Goal: Task Accomplishment & Management: Complete application form

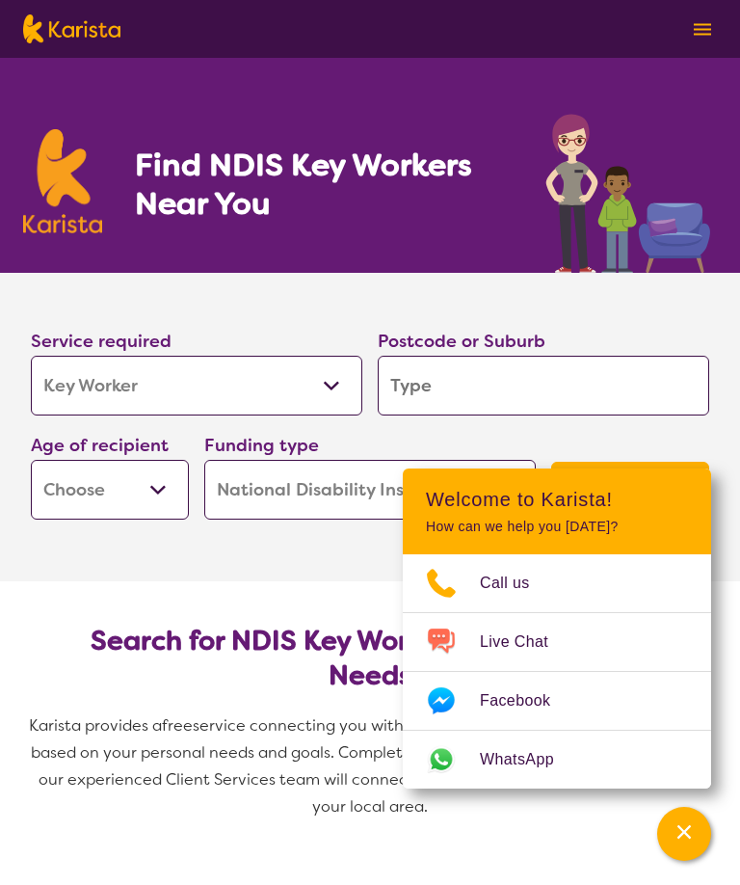
select select "Key Worker"
select select "NDIS"
select select "Key Worker"
select select "NDIS"
click at [340, 381] on select "Allied Health Assistant Assessment ([MEDICAL_DATA] or [MEDICAL_DATA]) Behaviour…" at bounding box center [197, 386] width 332 height 60
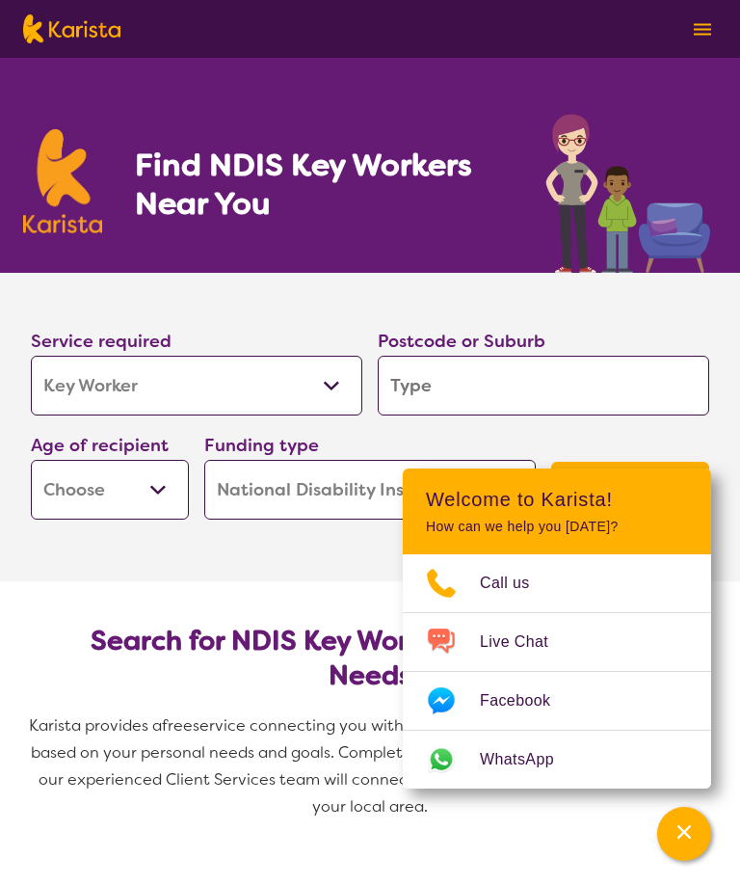
click at [543, 380] on input "search" at bounding box center [544, 386] width 332 height 60
type input "5"
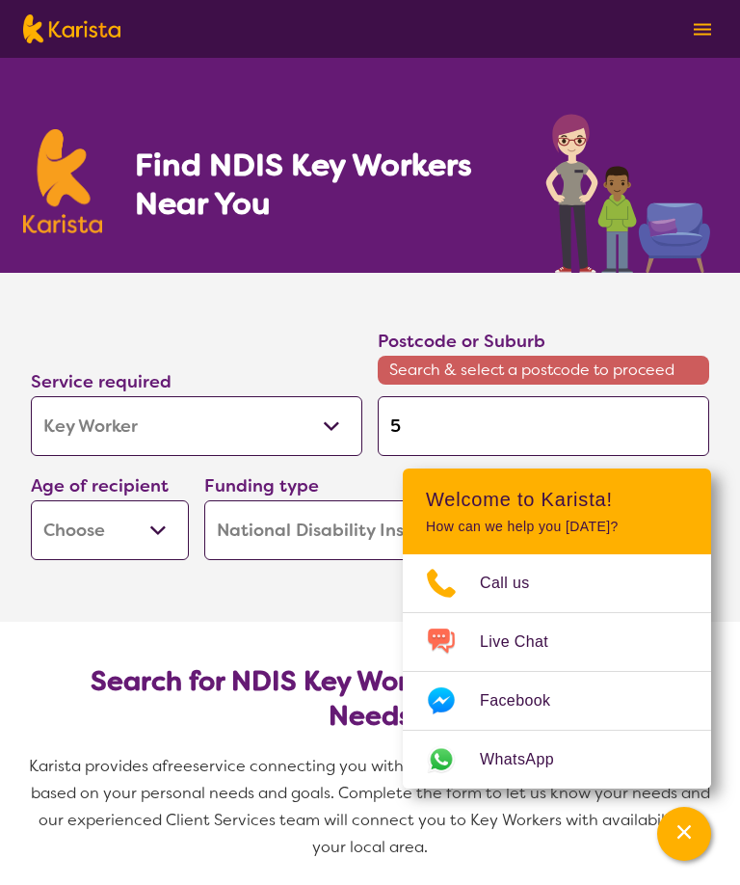
type input "51"
type input "511"
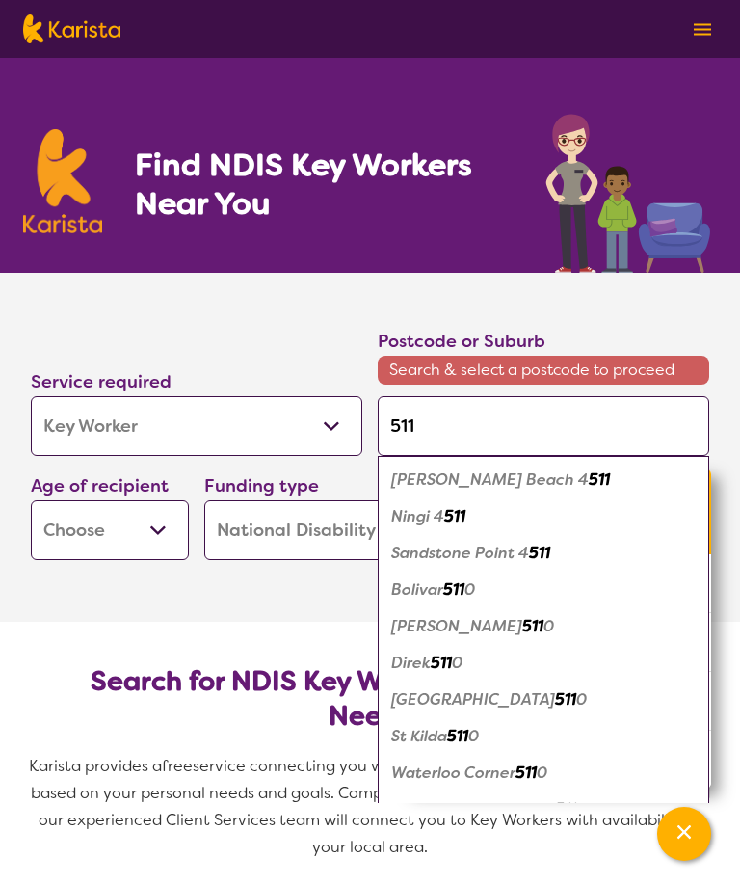
type input "5114"
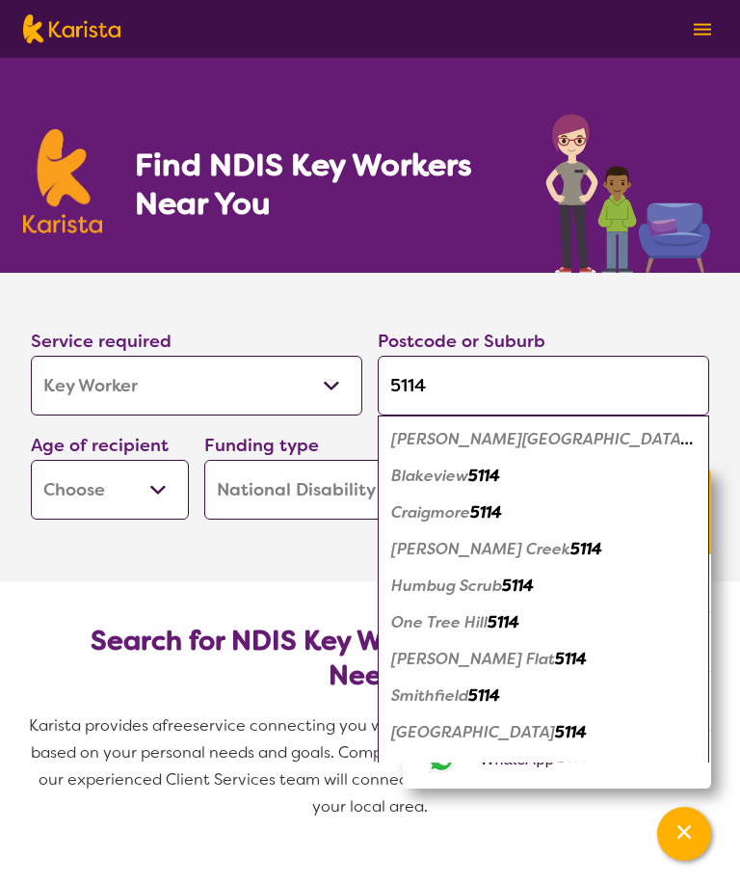
type input "5114"
click at [166, 485] on select "Early Childhood - 0 to 9 Child - 10 to 11 Adolescent - 12 to 17 Adult - 18 to 6…" at bounding box center [110, 490] width 158 height 60
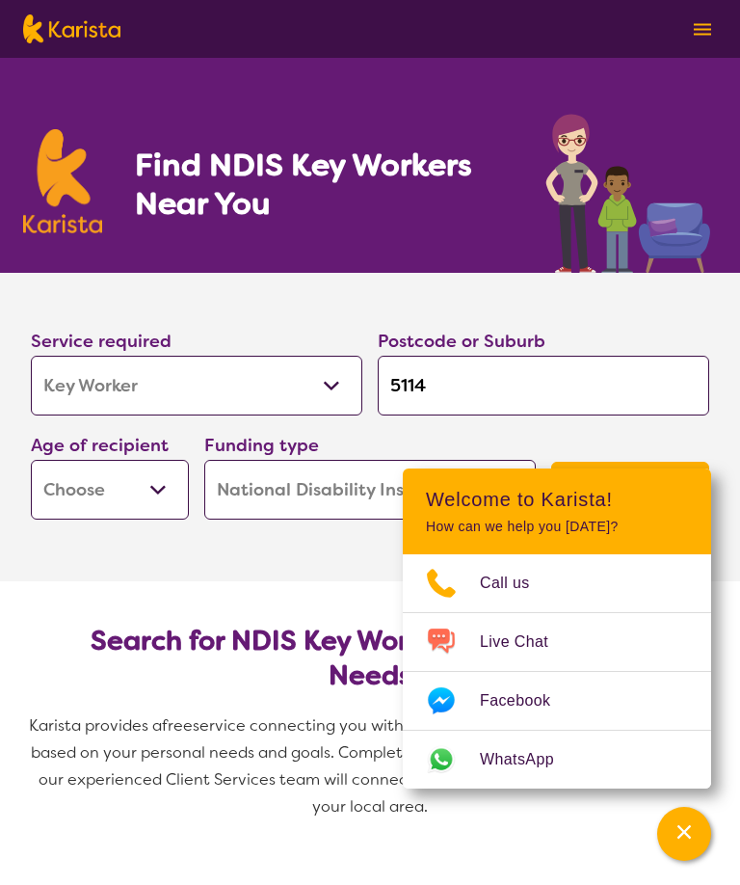
select select "AS"
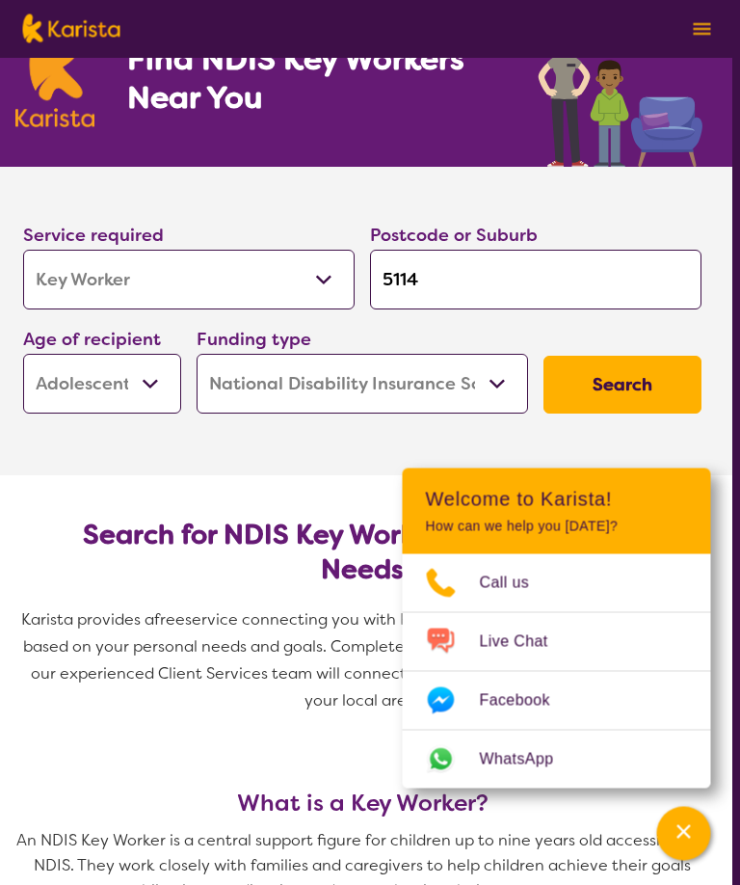
scroll to position [107, 10]
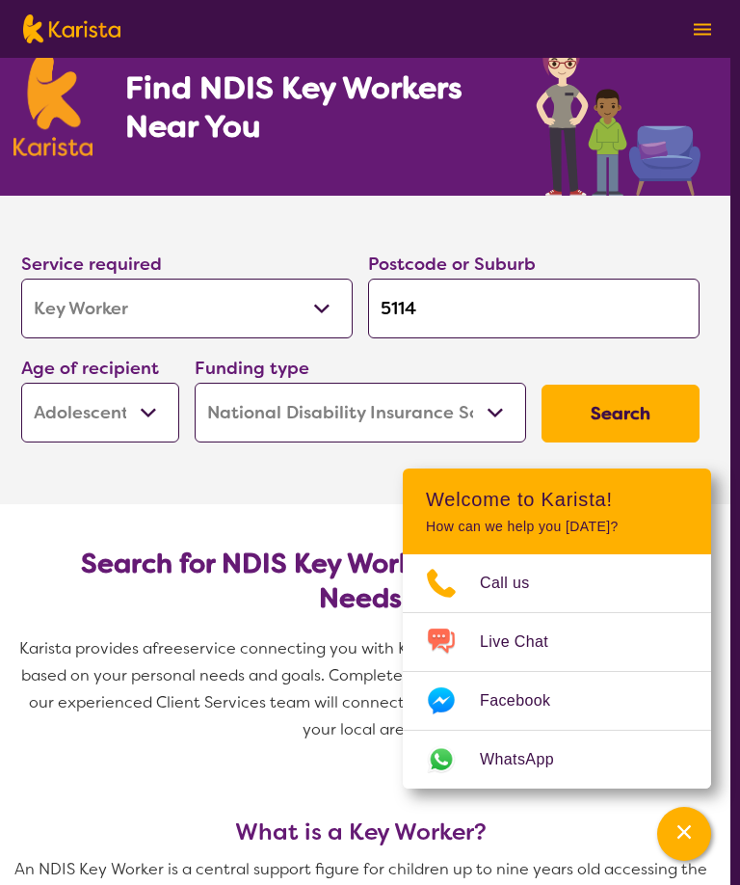
click at [630, 409] on button "Search" at bounding box center [621, 414] width 158 height 58
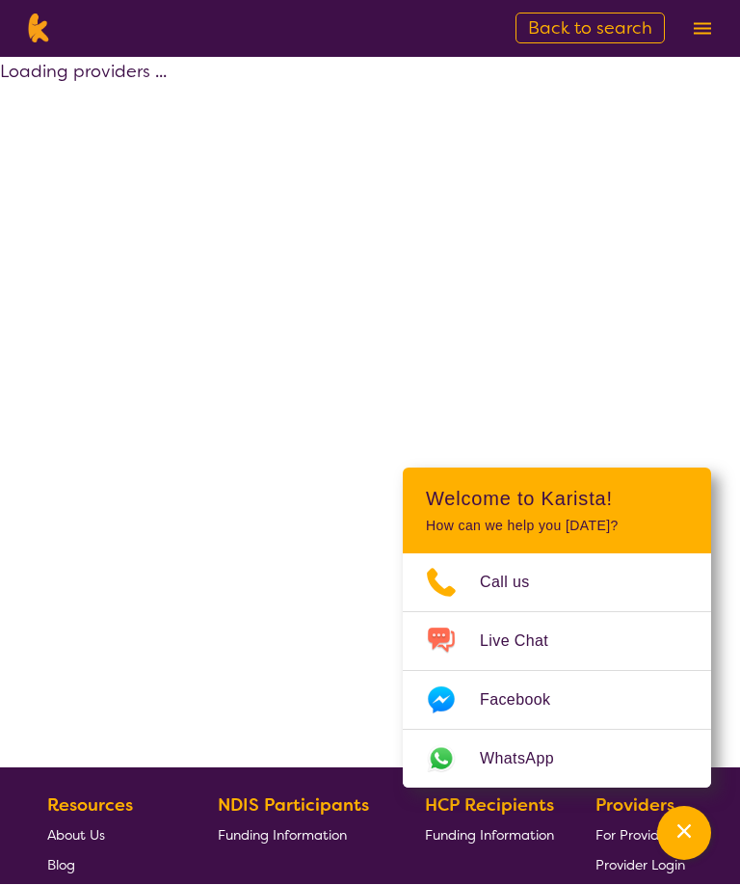
scroll to position [1, 0]
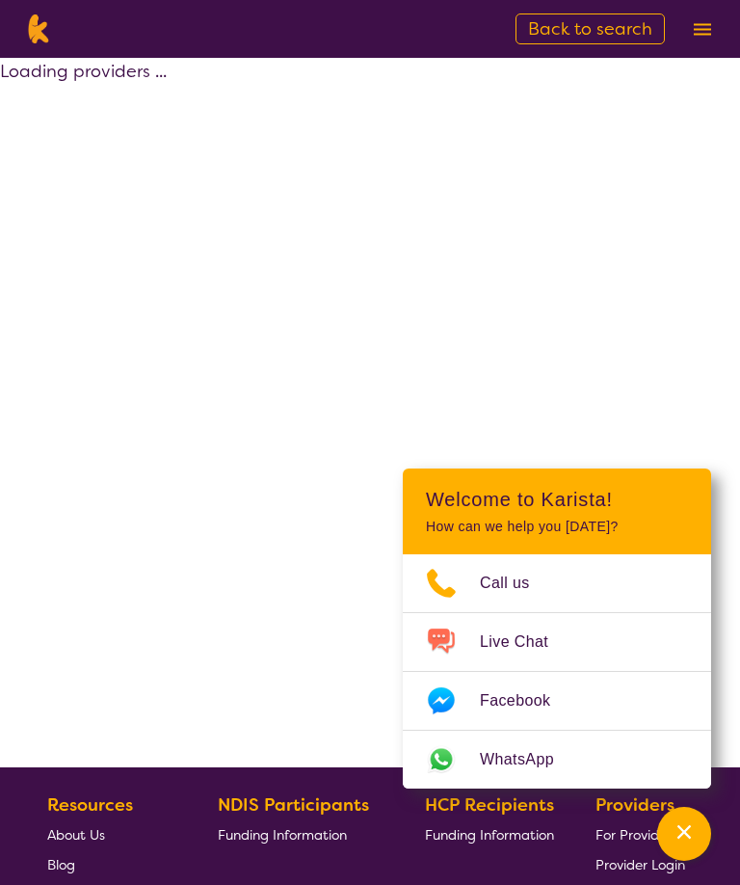
select select "NDIS"
select select "Key Worker"
select select "AS"
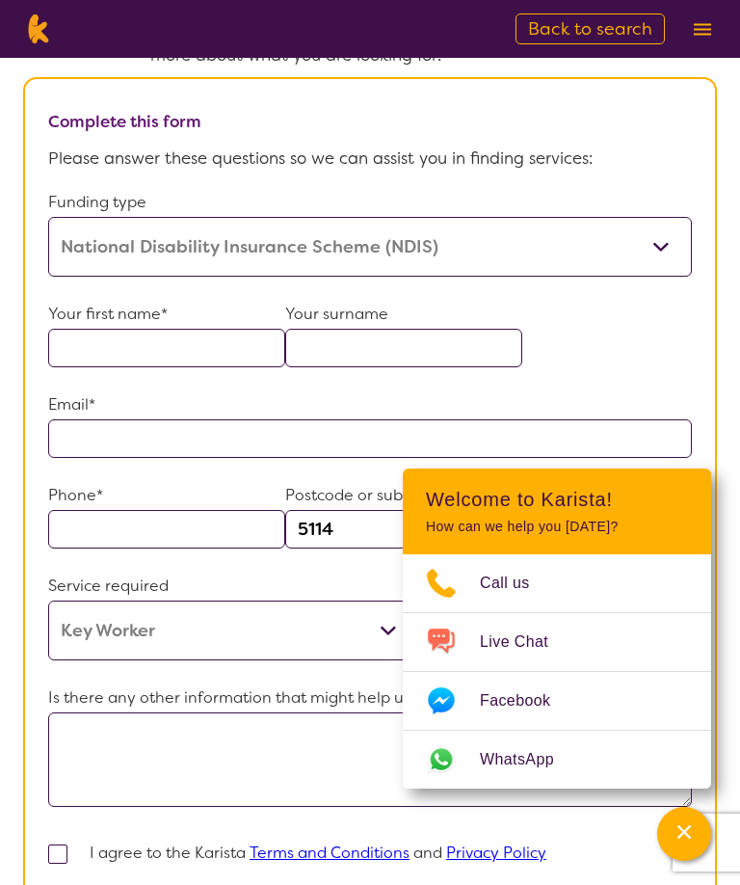
scroll to position [1107, 0]
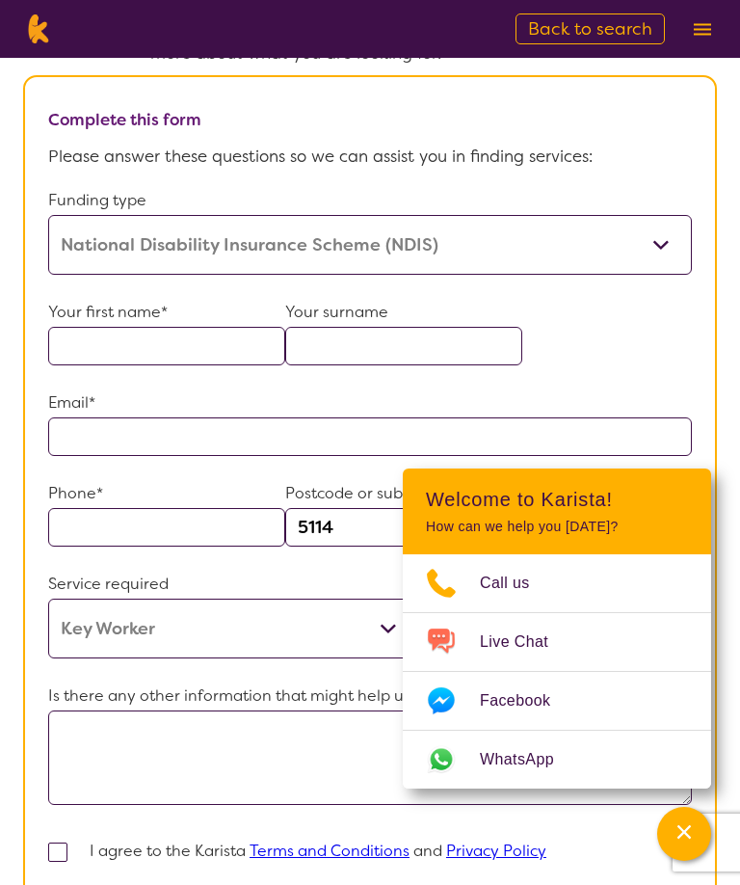
click at [120, 365] on input "text" at bounding box center [166, 346] width 237 height 39
type input "[PERSON_NAME]"
click at [302, 365] on input "text" at bounding box center [403, 346] width 237 height 39
type input "[PERSON_NAME]"
click at [125, 456] on input "text" at bounding box center [370, 436] width 644 height 39
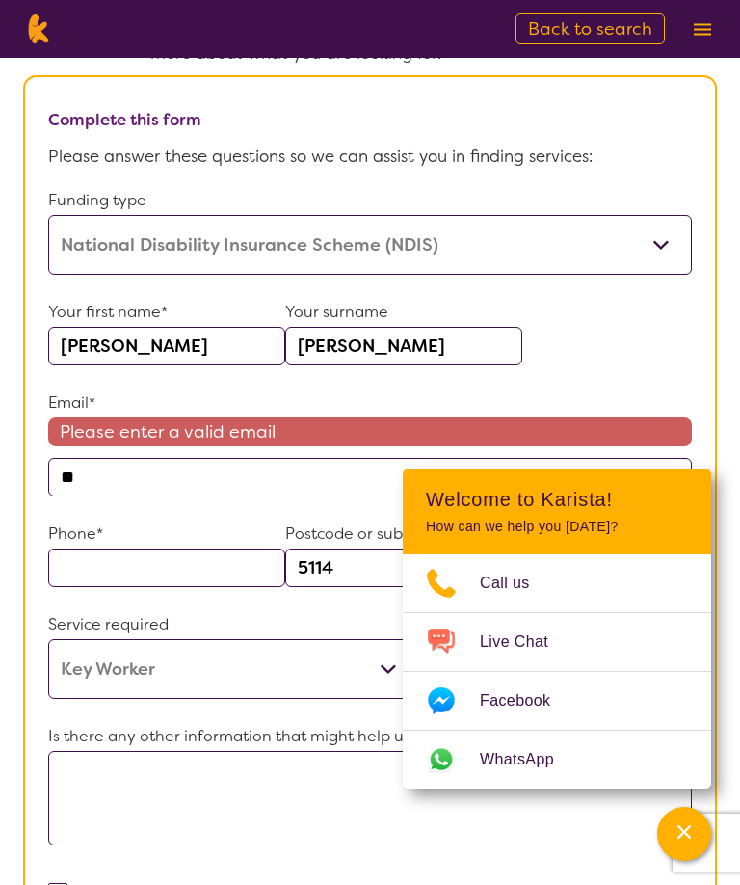
type input "*"
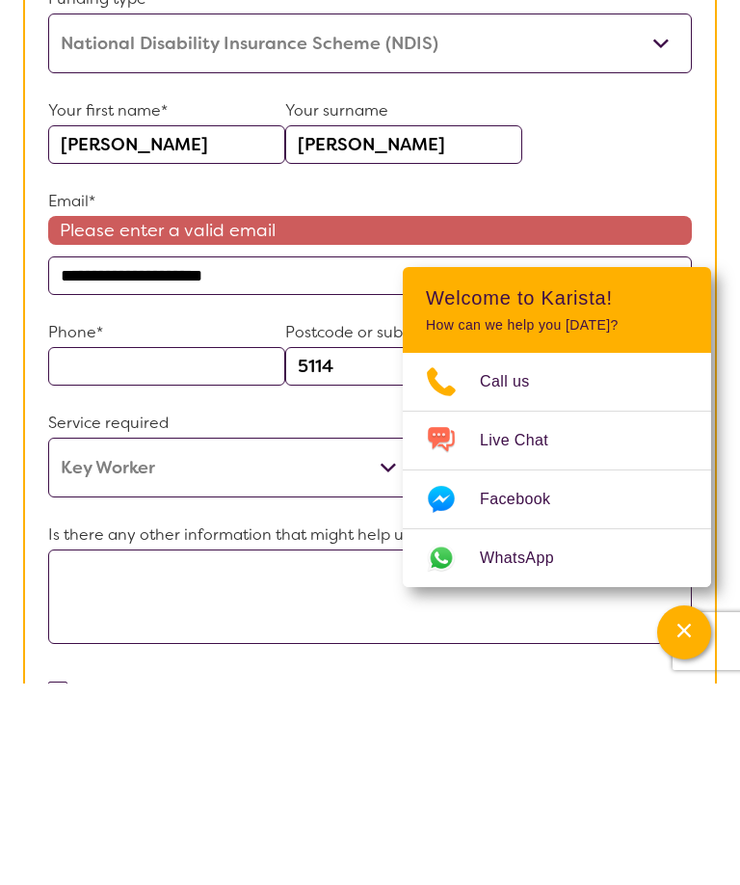
type input "**********"
click at [189, 549] on input "text" at bounding box center [166, 568] width 237 height 39
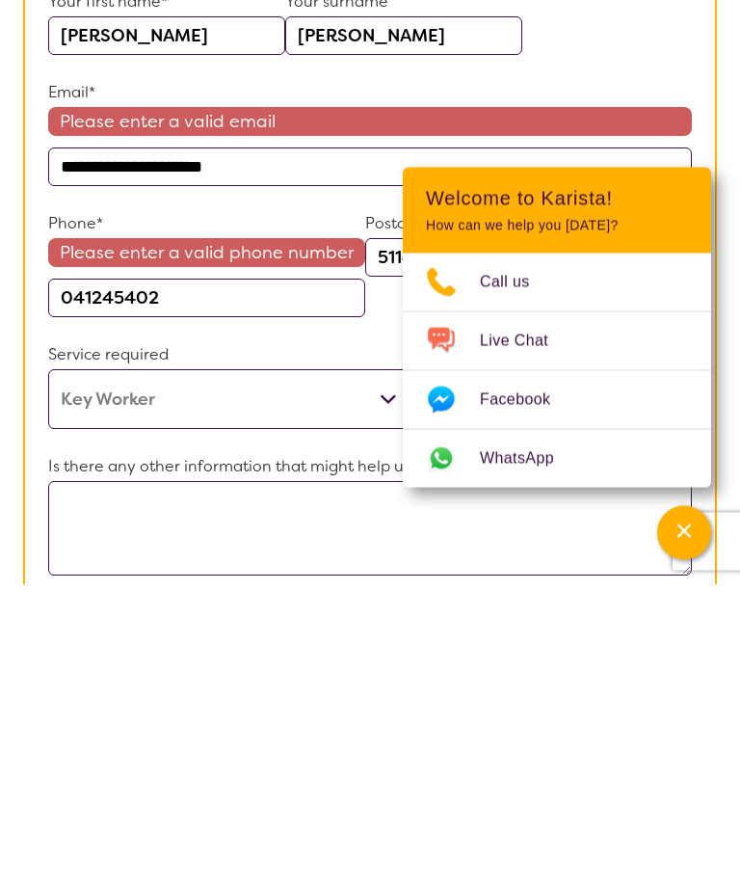
type input "041245402"
click at [337, 671] on select "Allied Health Assistant Assessment ([MEDICAL_DATA] or [MEDICAL_DATA]) Behaviour…" at bounding box center [233, 701] width 371 height 60
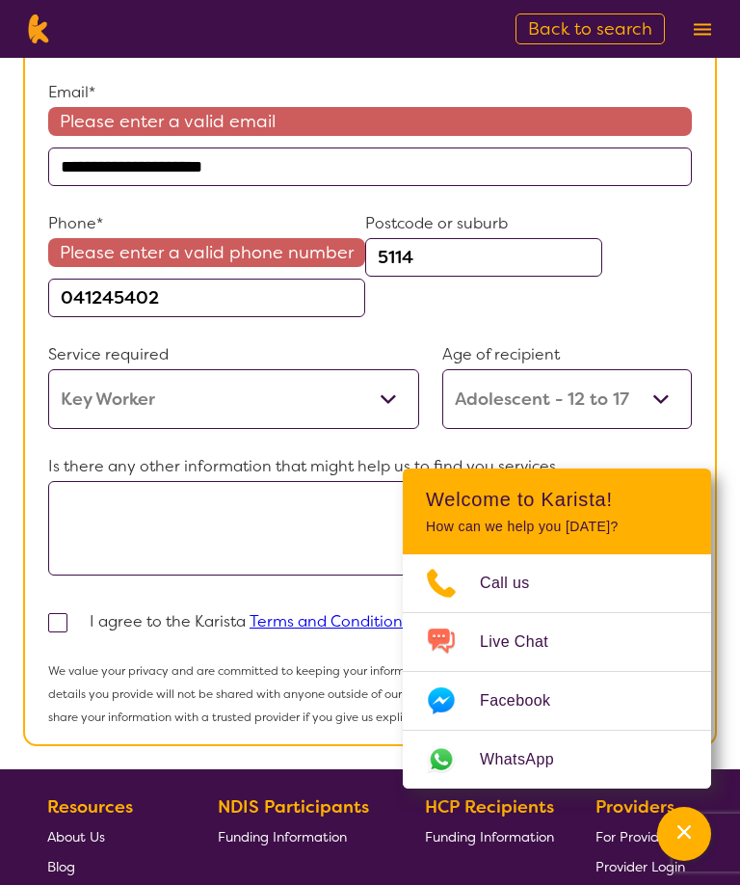
click at [677, 335] on div "Phone* Please enter a valid phone number 041245402 Postcode or suburb 5114" at bounding box center [370, 274] width 644 height 131
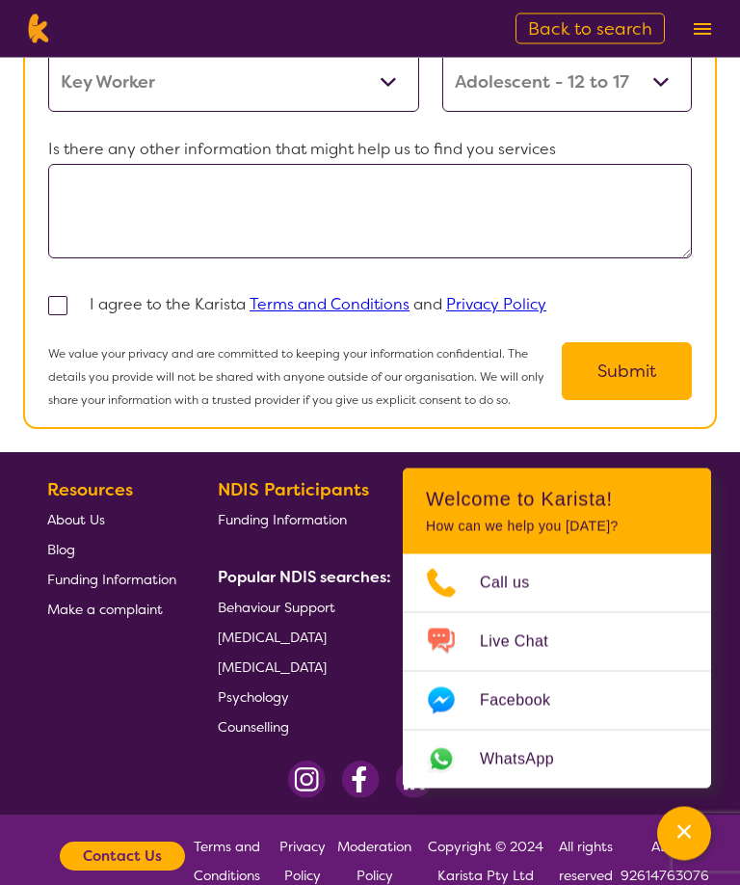
scroll to position [1690, 0]
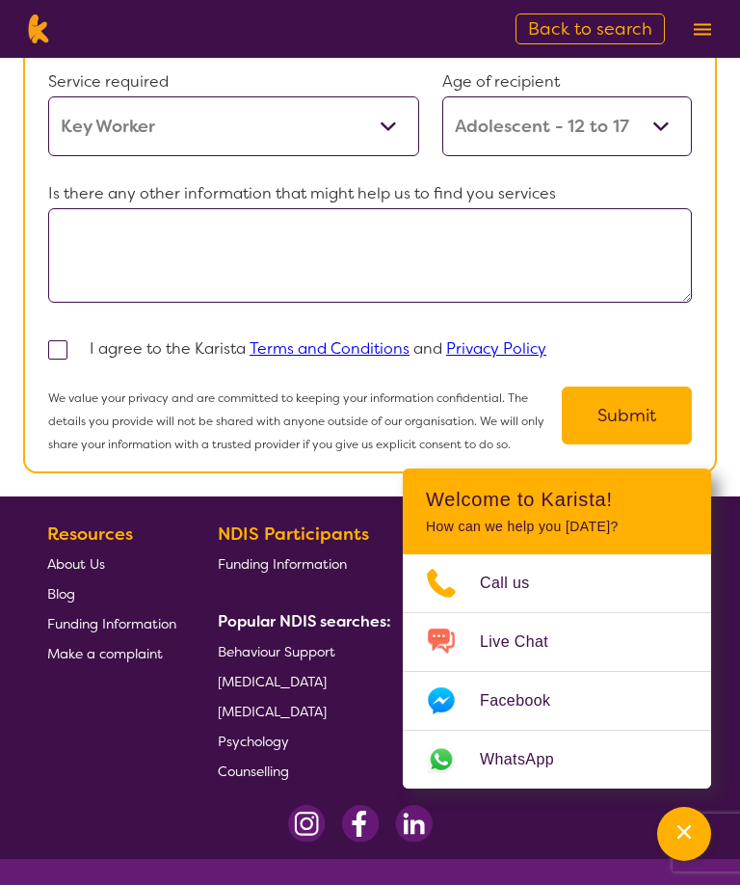
click at [95, 271] on textarea at bounding box center [370, 255] width 644 height 94
click at [114, 272] on textarea "I need a mentor" at bounding box center [370, 255] width 644 height 94
click at [55, 272] on textarea "I need a mentor" at bounding box center [370, 255] width 644 height 94
click at [61, 255] on textarea "I need a mentor" at bounding box center [370, 255] width 644 height 94
type textarea "II need a mentor"
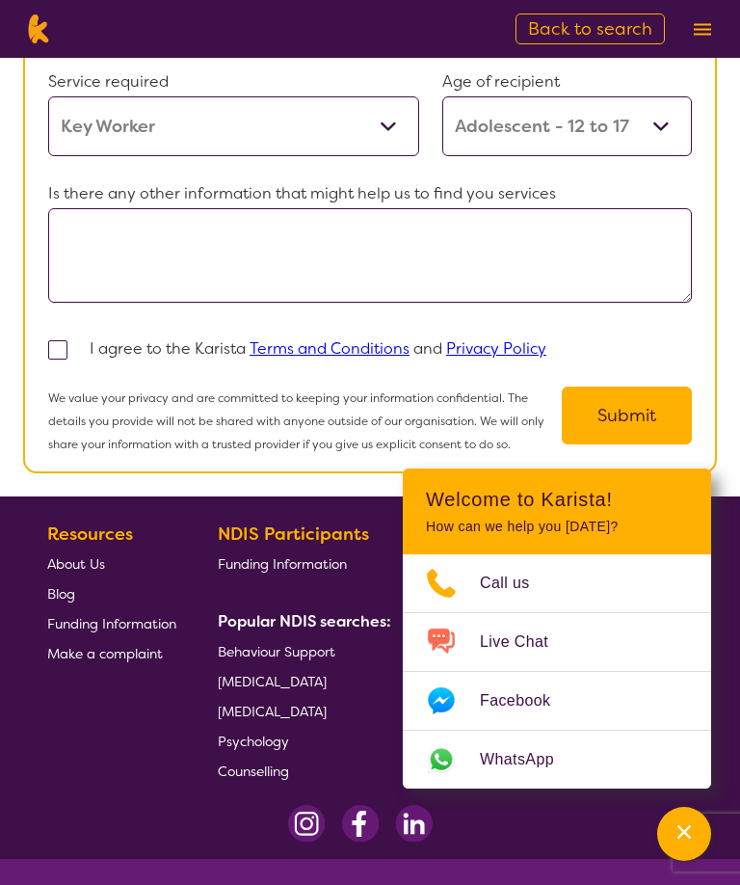
click at [91, 276] on textarea "II need a mentor" at bounding box center [370, 255] width 644 height 94
click at [90, 276] on textarea "II need a mentor" at bounding box center [370, 255] width 644 height 94
click at [95, 271] on textarea "II need a mentor" at bounding box center [370, 255] width 644 height 94
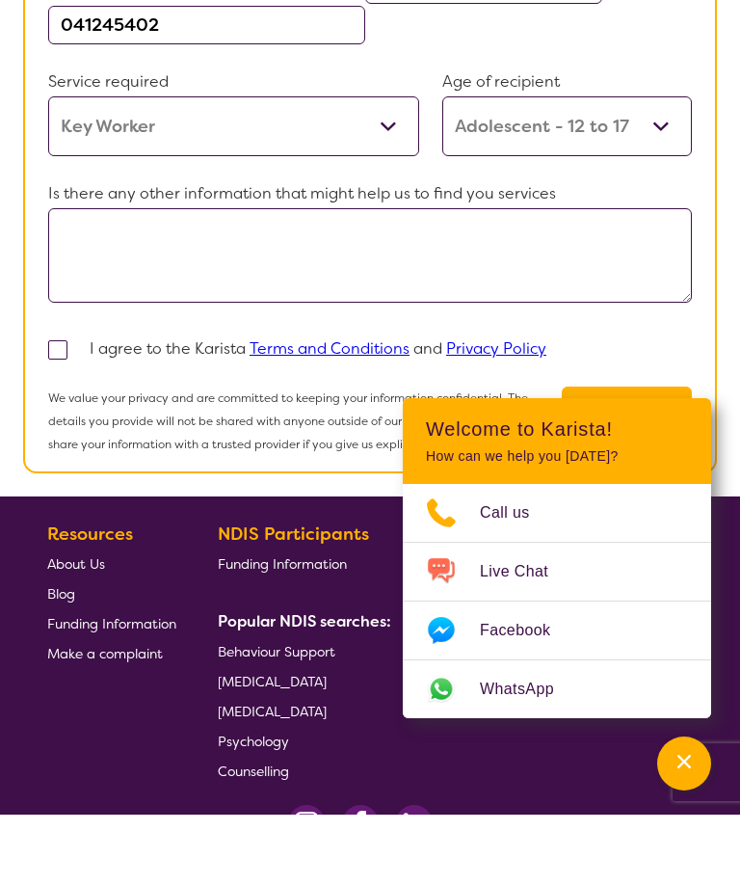
scroll to position [1618, 0]
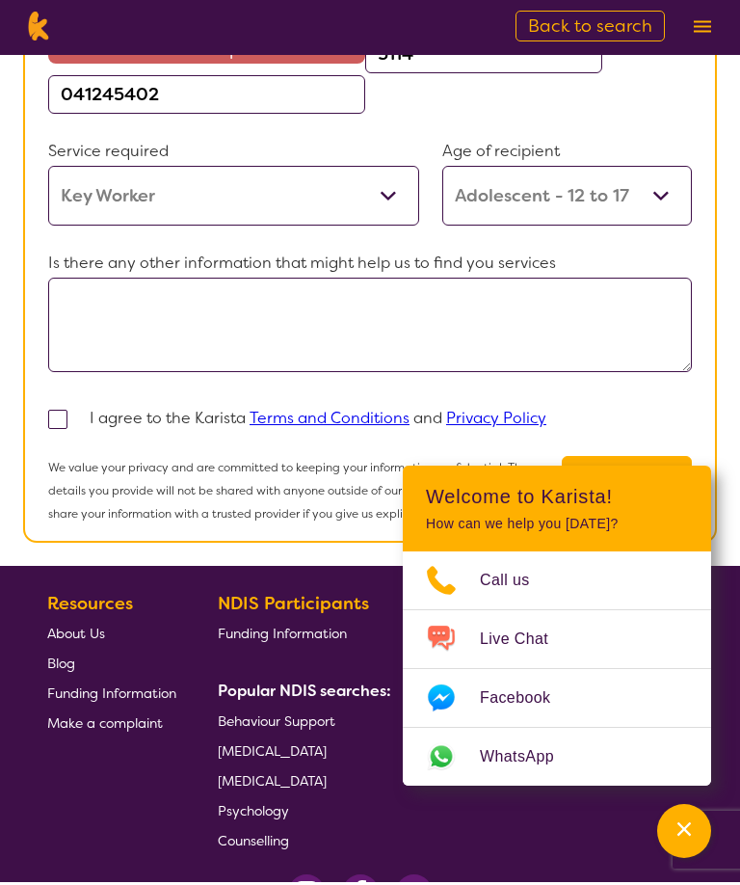
click at [113, 338] on textarea "I nee" at bounding box center [370, 328] width 644 height 94
click at [112, 353] on textarea "I nee" at bounding box center [370, 328] width 644 height 94
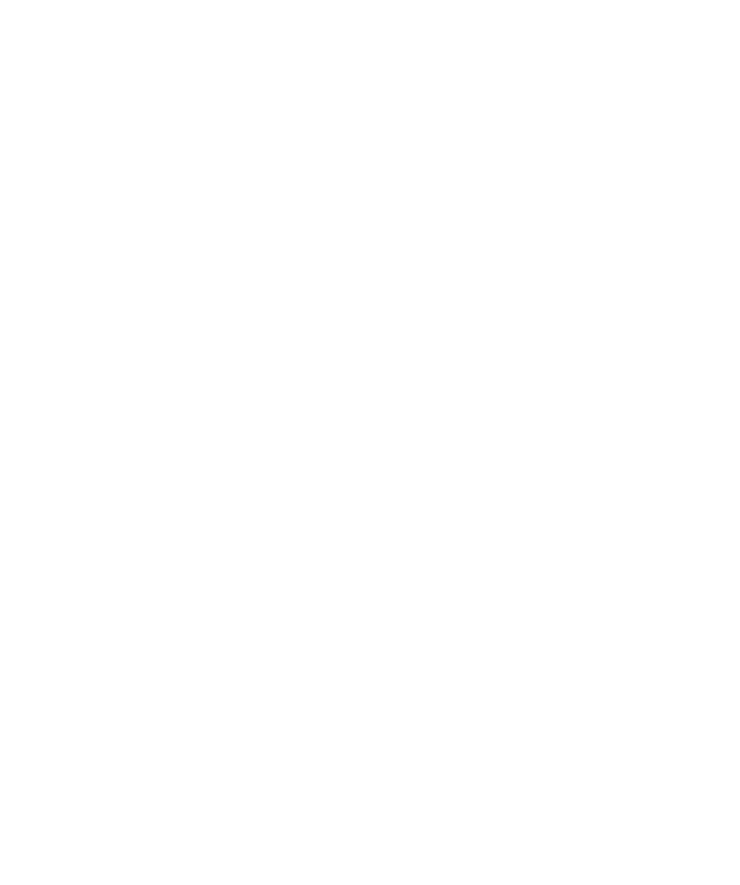
scroll to position [626, 0]
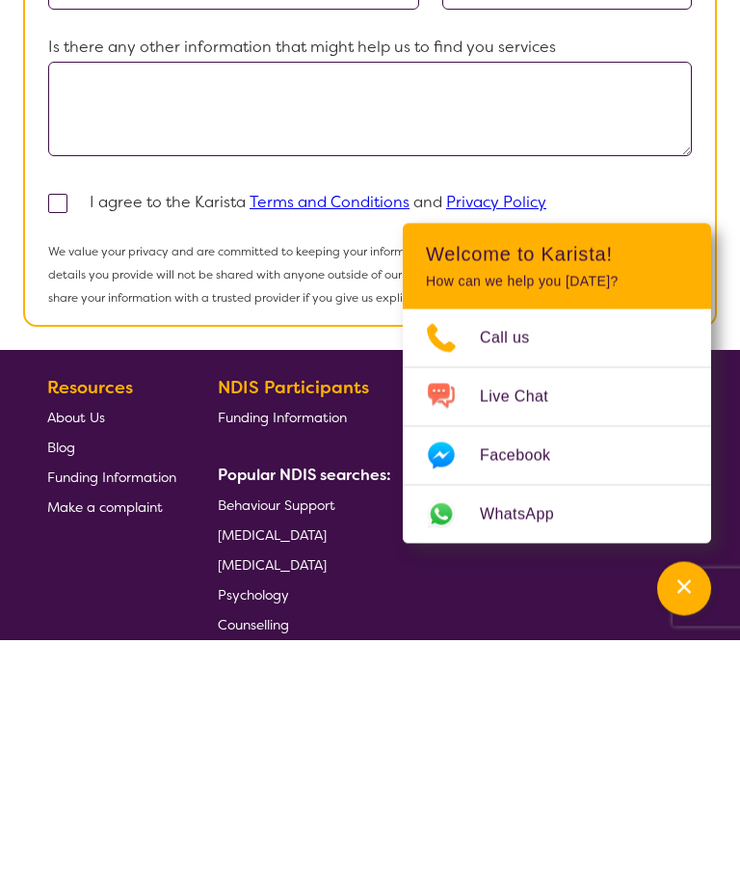
click at [680, 813] on div "Channel Menu" at bounding box center [684, 834] width 39 height 42
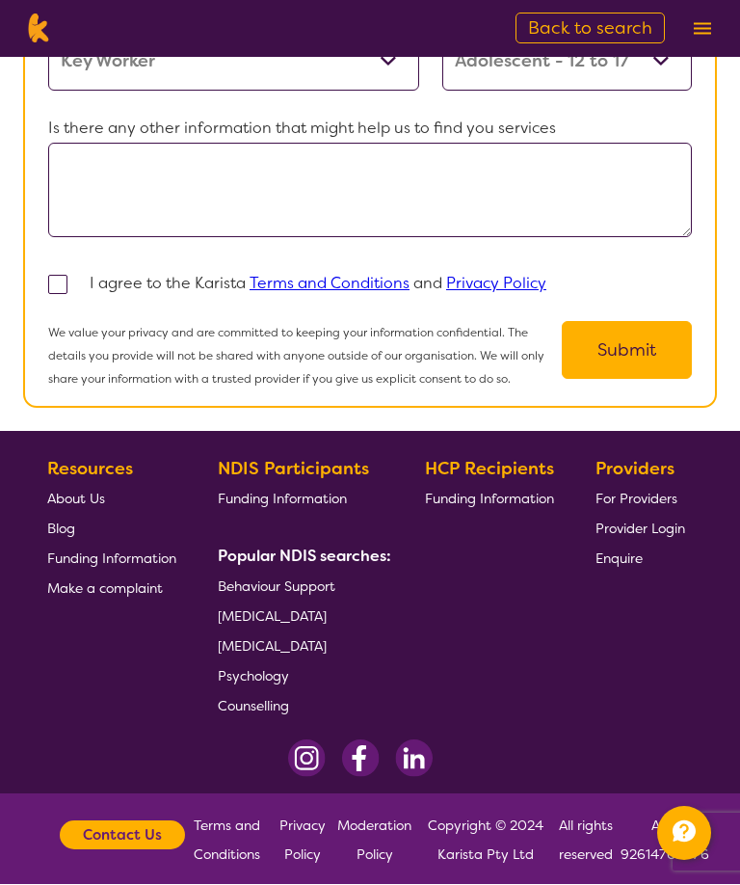
click at [85, 222] on textarea "I nee" at bounding box center [370, 191] width 644 height 94
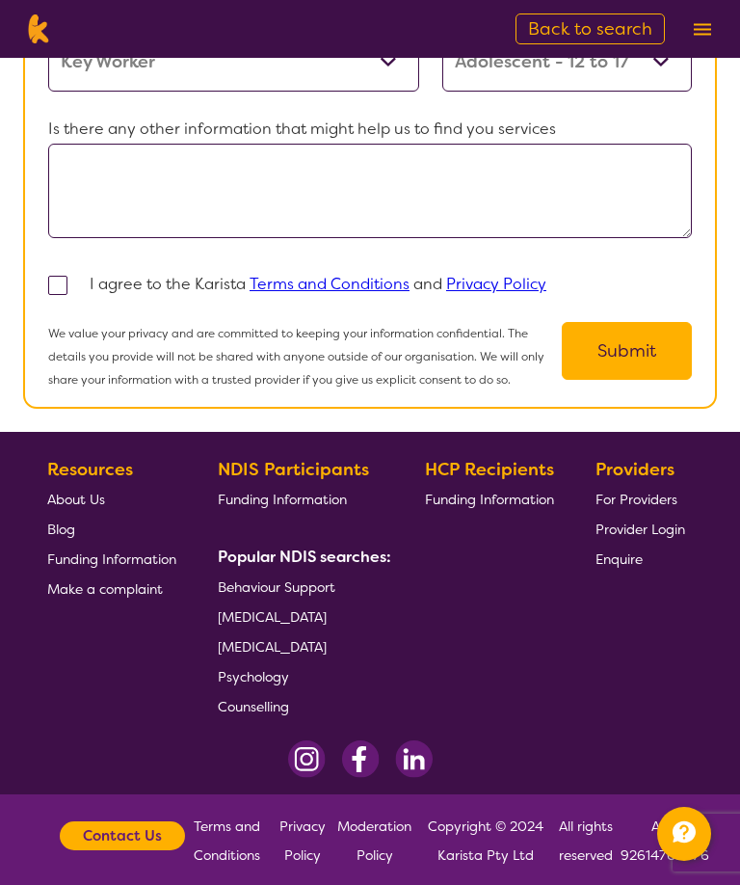
type textarea "I Inee"
click at [62, 295] on span at bounding box center [57, 285] width 19 height 19
click at [77, 290] on input "checkbox" at bounding box center [83, 284] width 13 height 13
checkbox input "true"
click at [643, 380] on button "Submit" at bounding box center [627, 351] width 130 height 58
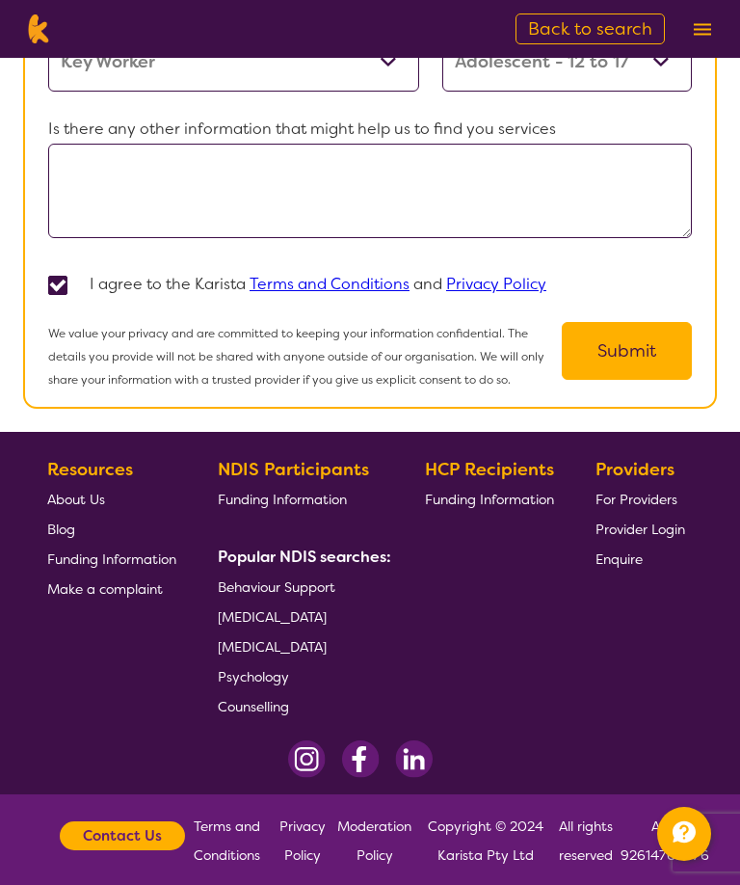
scroll to position [1315, 0]
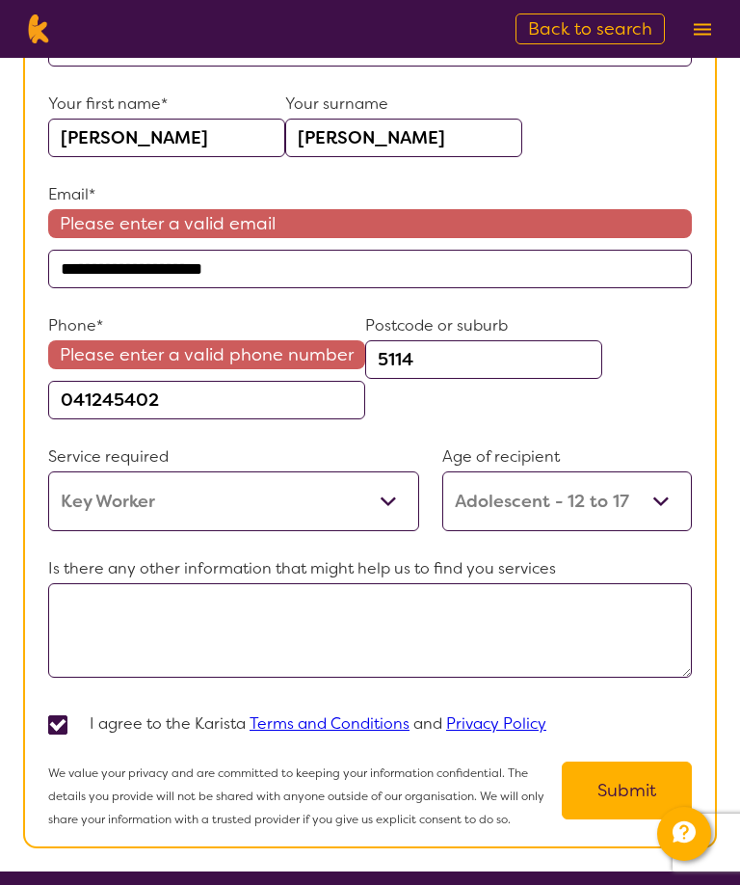
click at [170, 419] on input "041245402" at bounding box center [206, 400] width 317 height 39
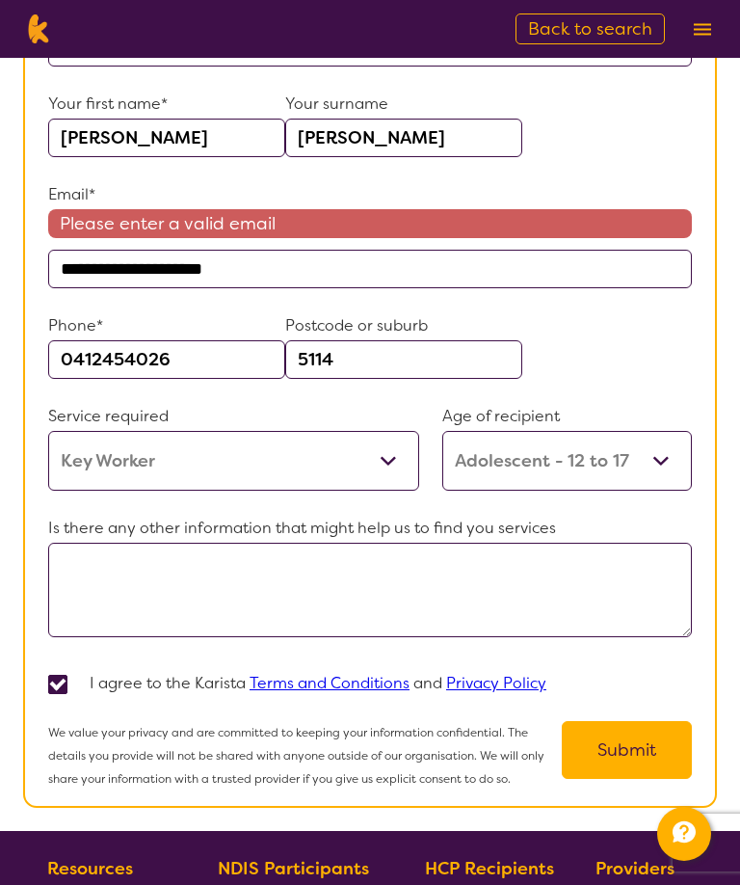
type input "0412454026"
click at [250, 288] on input "**********" at bounding box center [370, 269] width 644 height 39
click at [245, 288] on input "**********" at bounding box center [370, 269] width 644 height 39
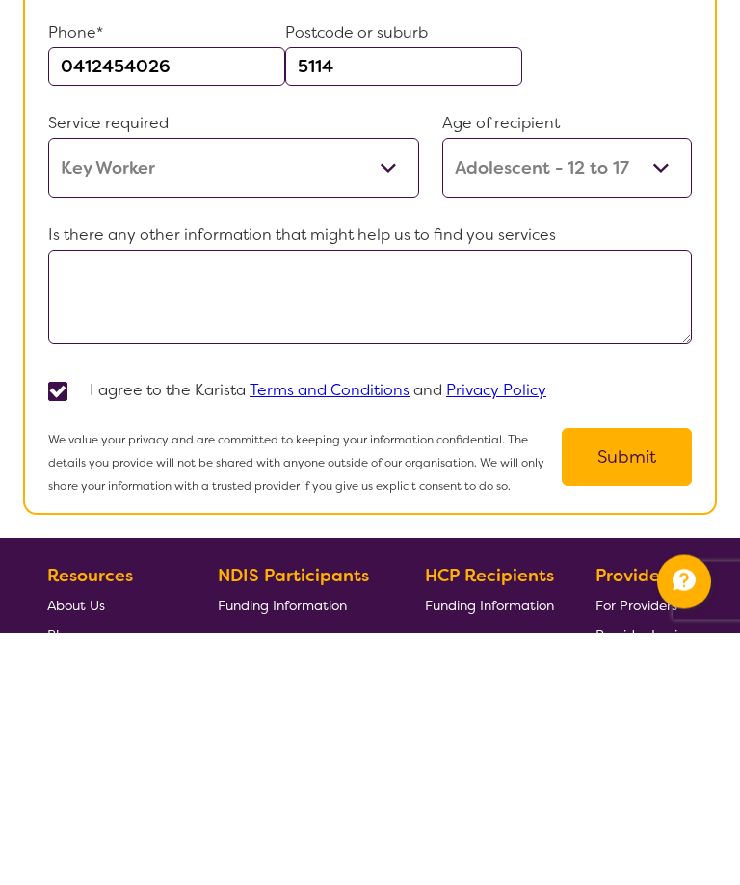
type input "**********"
click at [92, 502] on textarea "I Inee" at bounding box center [370, 549] width 644 height 94
type textarea "I"
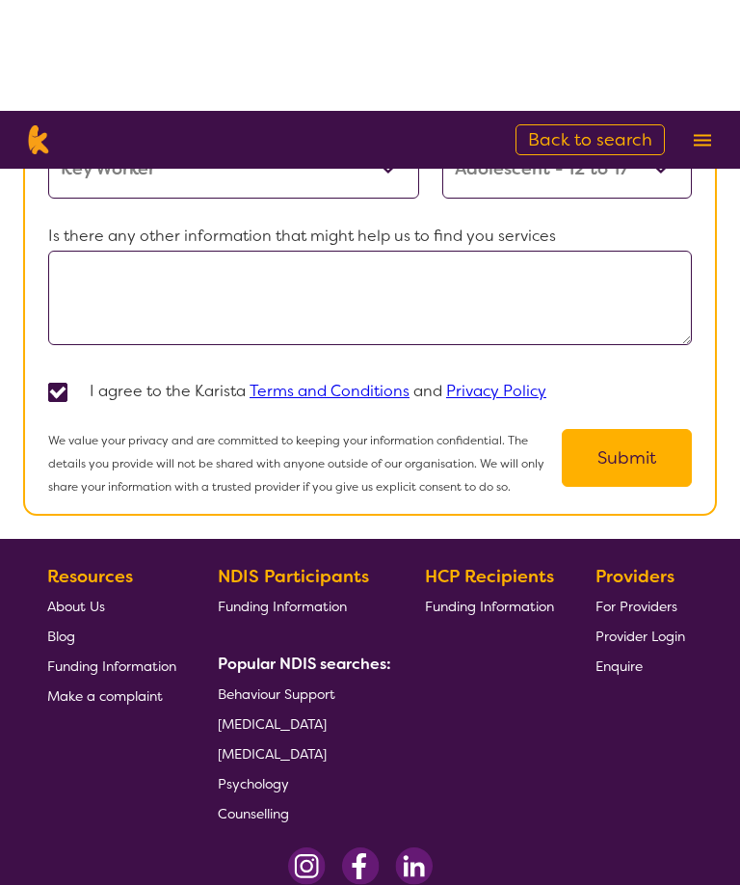
scroll to position [1737, 0]
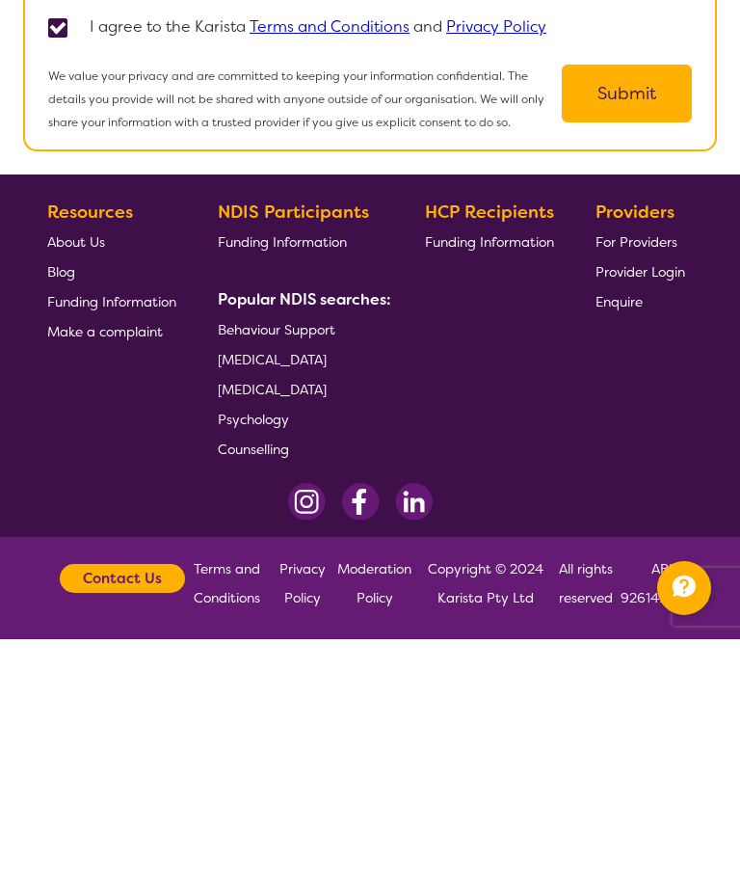
type textarea "I"
click at [692, 813] on icon "Channel Menu" at bounding box center [684, 832] width 39 height 39
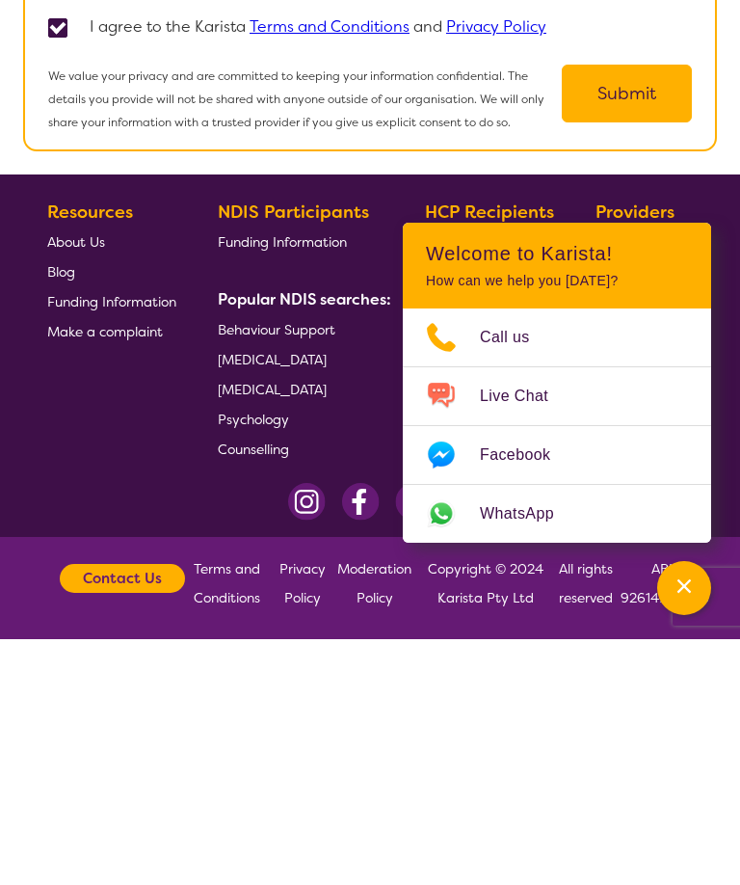
scroll to position [1673, 0]
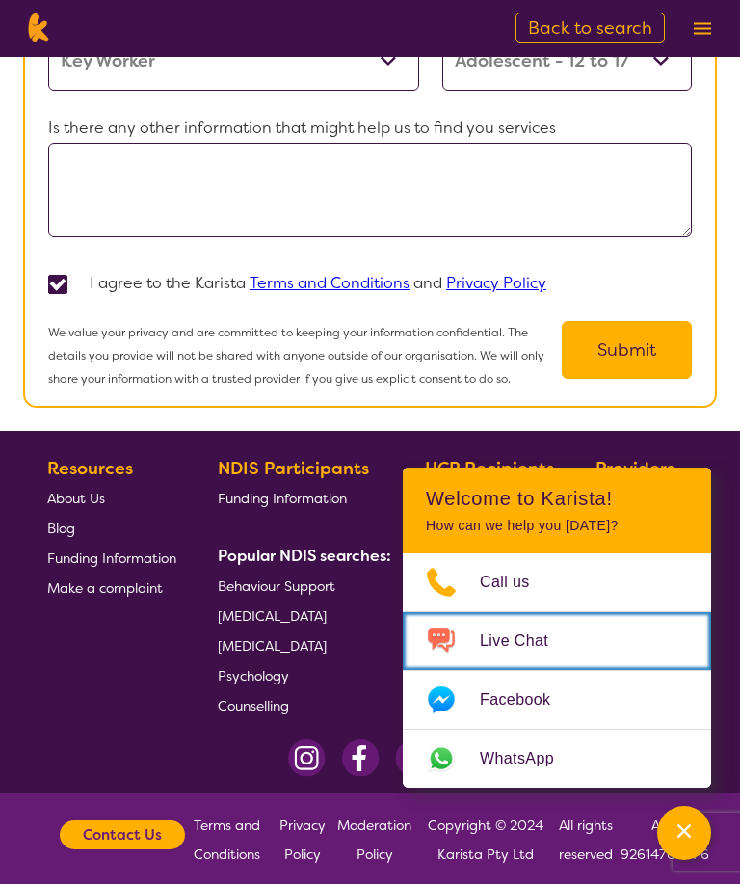
click at [520, 656] on span "Live Chat" at bounding box center [526, 642] width 92 height 29
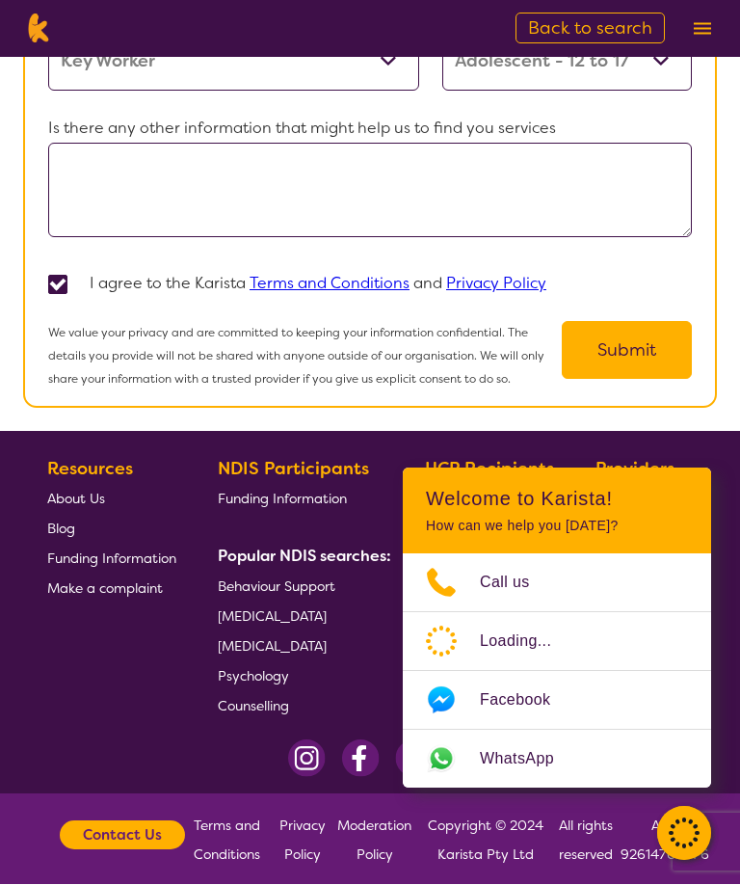
click at [705, 32] on img at bounding box center [702, 29] width 17 height 13
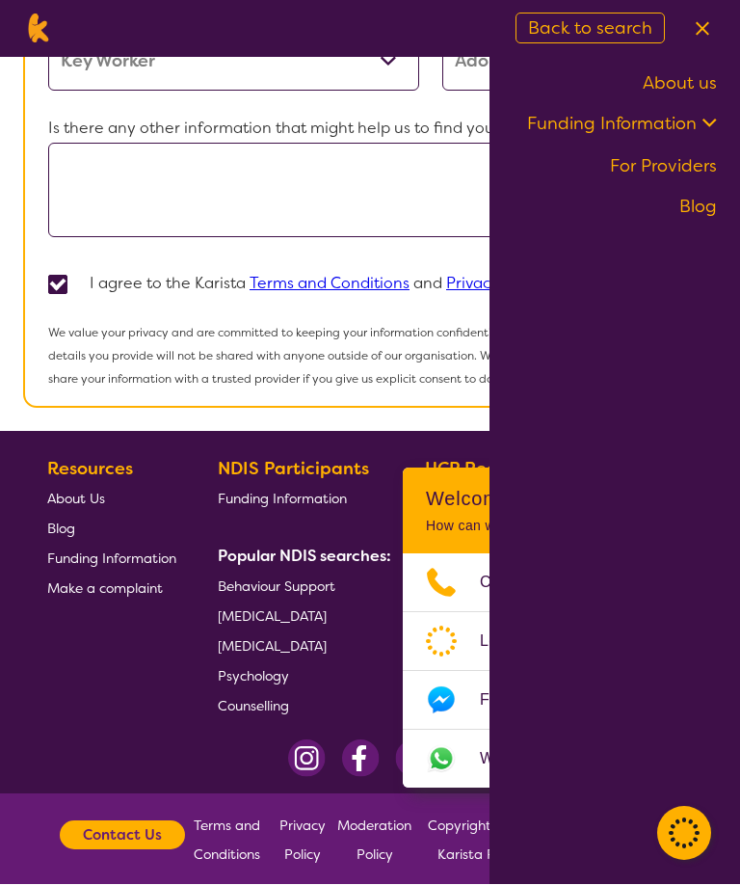
click at [662, 161] on link "For Providers" at bounding box center [663, 166] width 107 height 23
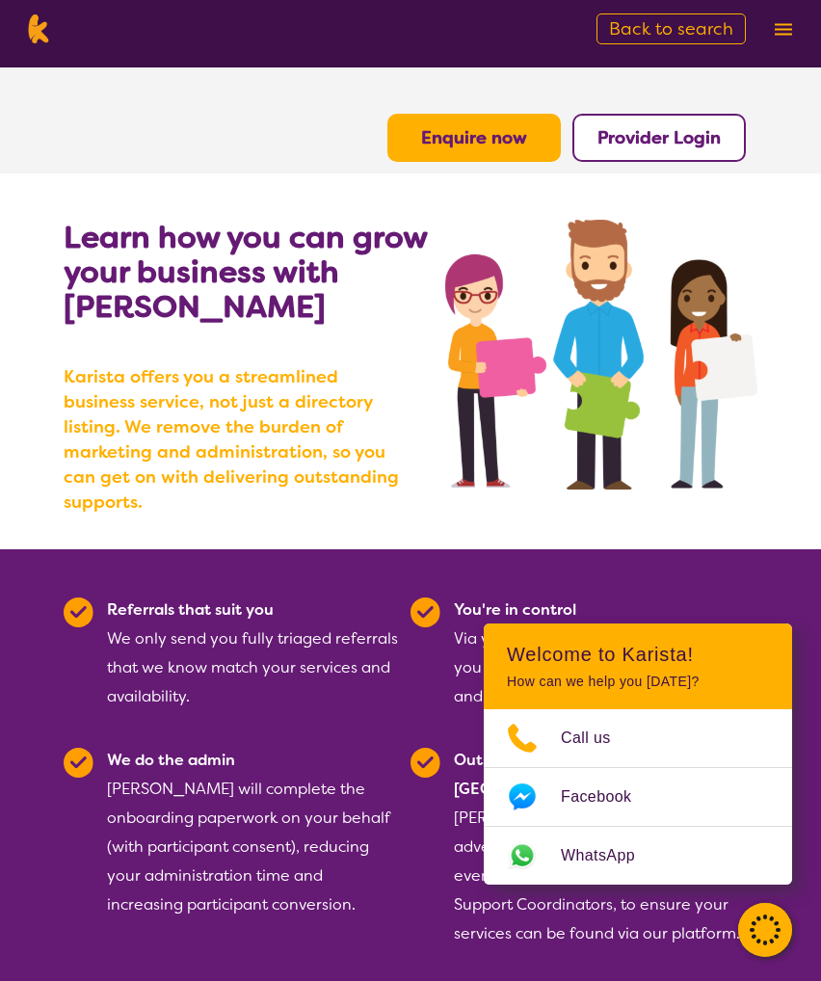
click at [665, 35] on span "Back to search" at bounding box center [671, 28] width 124 height 23
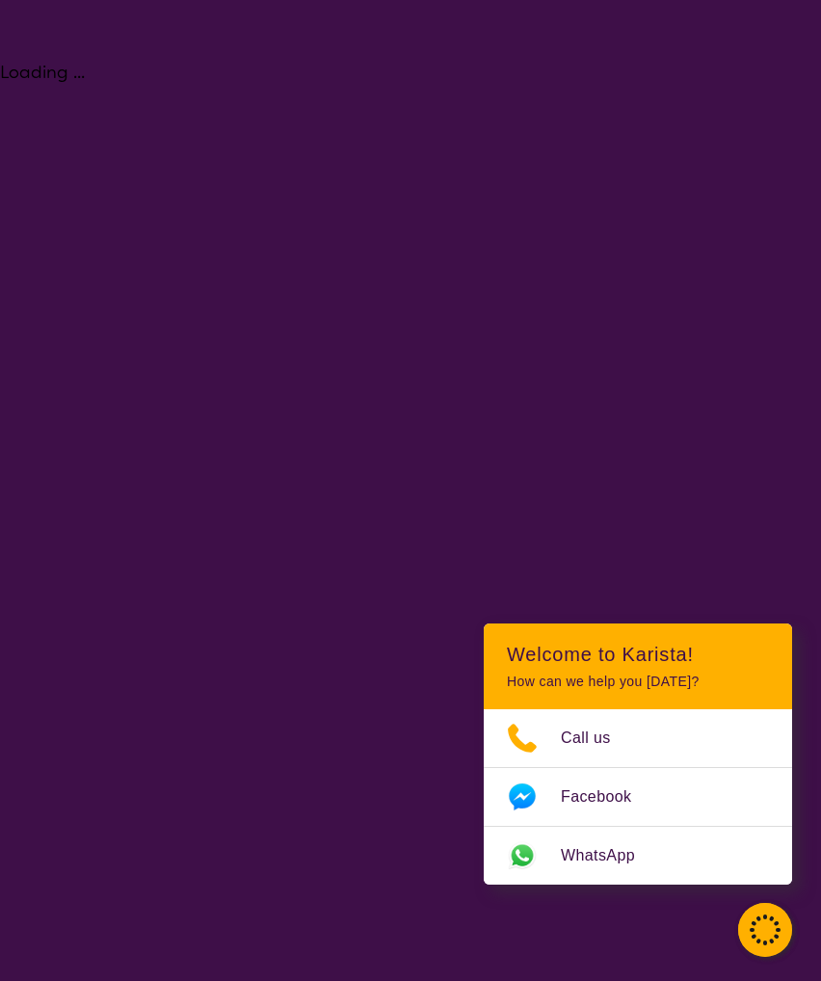
select select "Key Worker"
select select "AS"
select select "NDIS"
select select "Key Worker"
select select "AS"
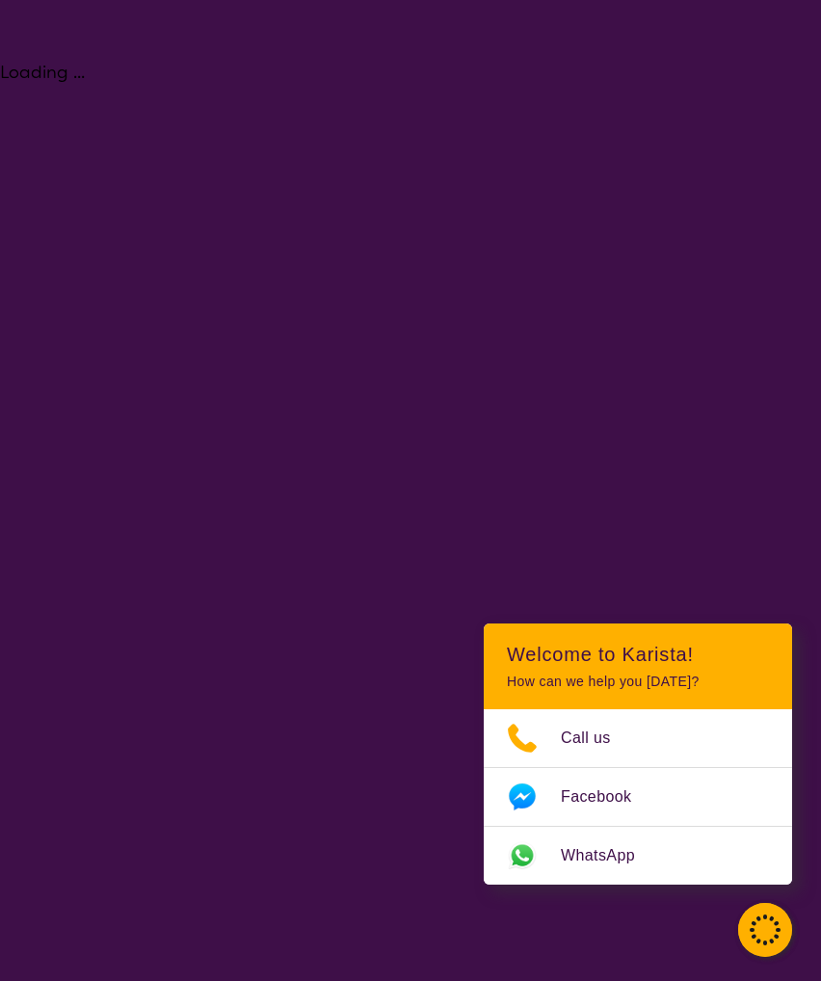
select select "NDIS"
